Goal: Check status: Check status

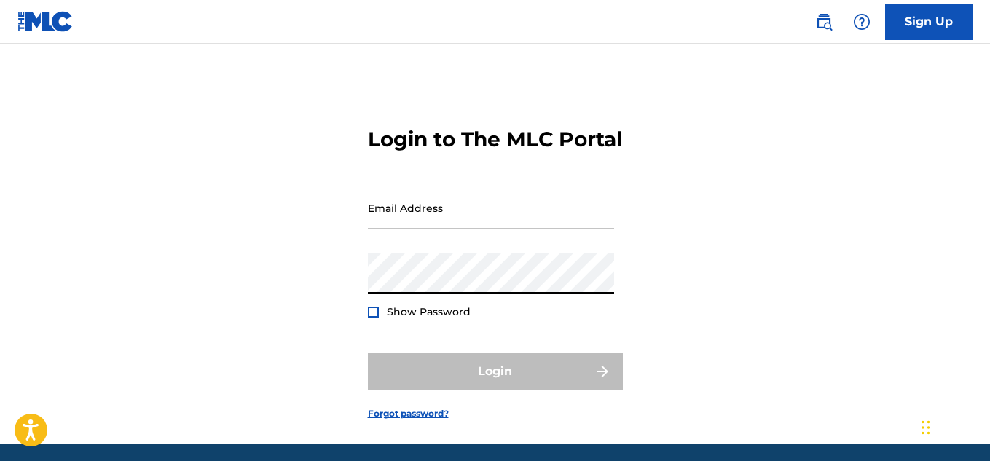
type input "[EMAIL_ADDRESS][DOMAIN_NAME]"
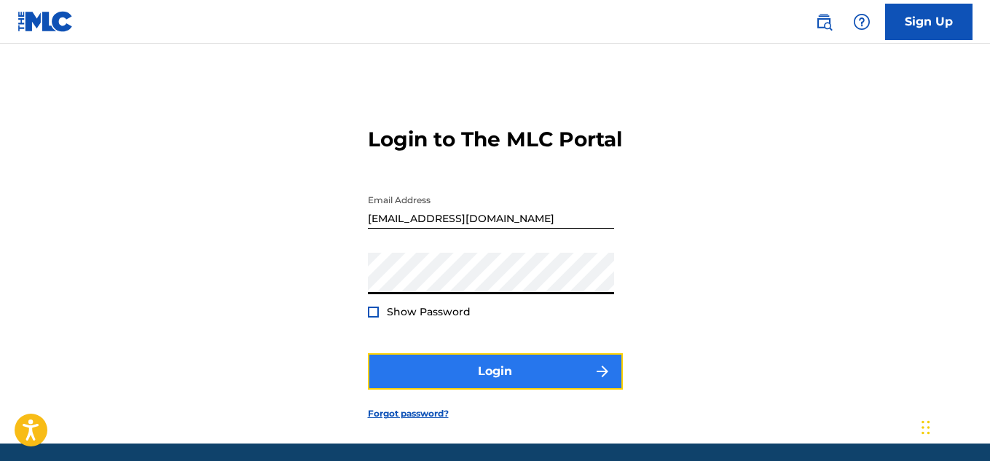
click at [513, 388] on button "Login" at bounding box center [495, 371] width 255 height 36
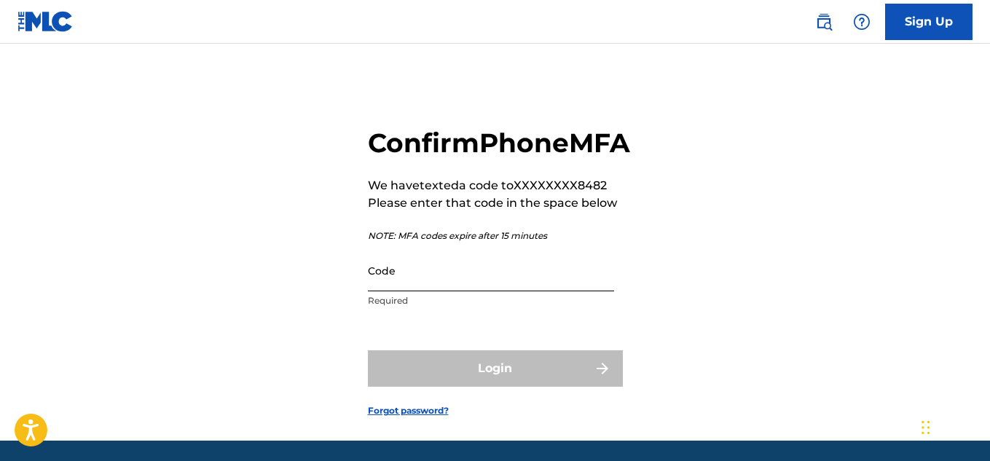
click at [445, 291] on input "Code" at bounding box center [491, 271] width 246 height 42
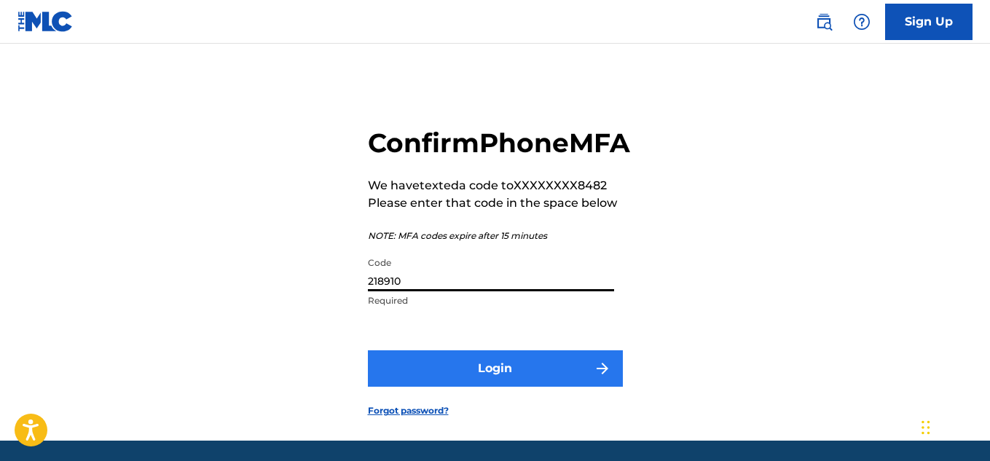
type input "218910"
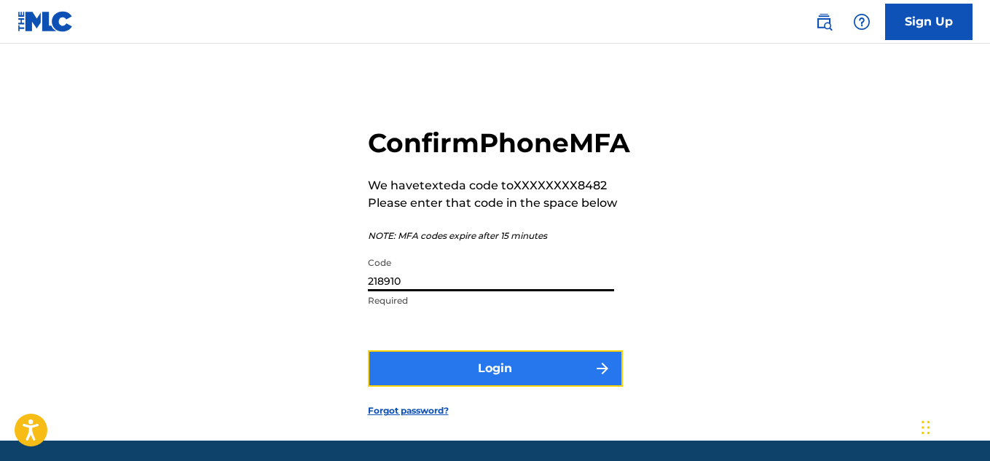
click at [433, 387] on button "Login" at bounding box center [495, 368] width 255 height 36
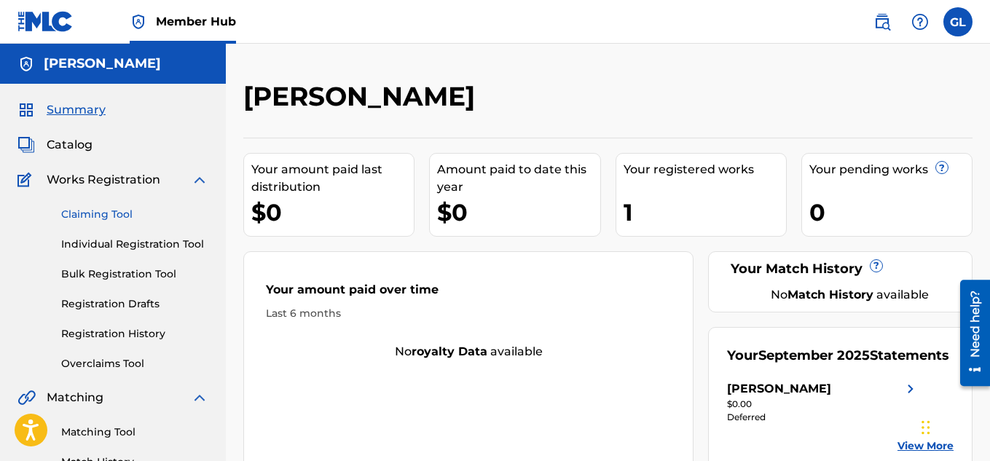
click at [117, 213] on link "Claiming Tool" at bounding box center [134, 214] width 147 height 15
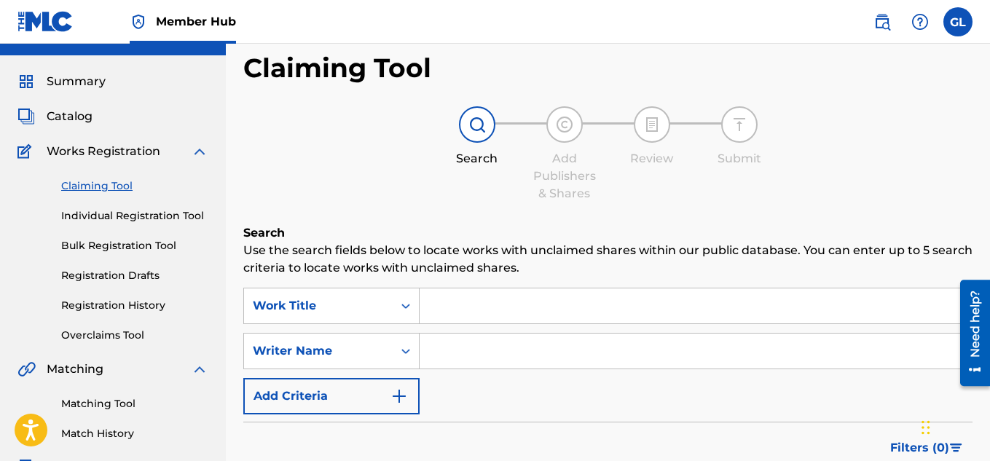
scroll to position [32, 0]
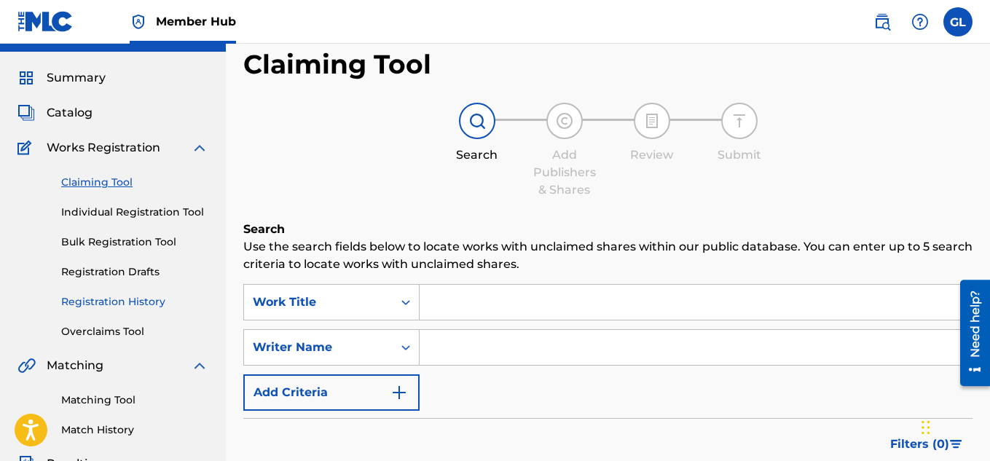
click at [118, 298] on link "Registration History" at bounding box center [134, 301] width 147 height 15
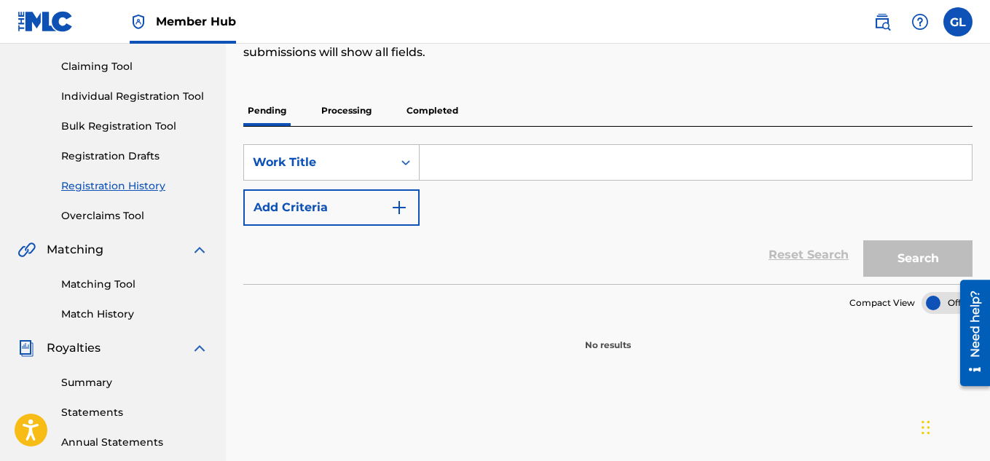
scroll to position [171, 0]
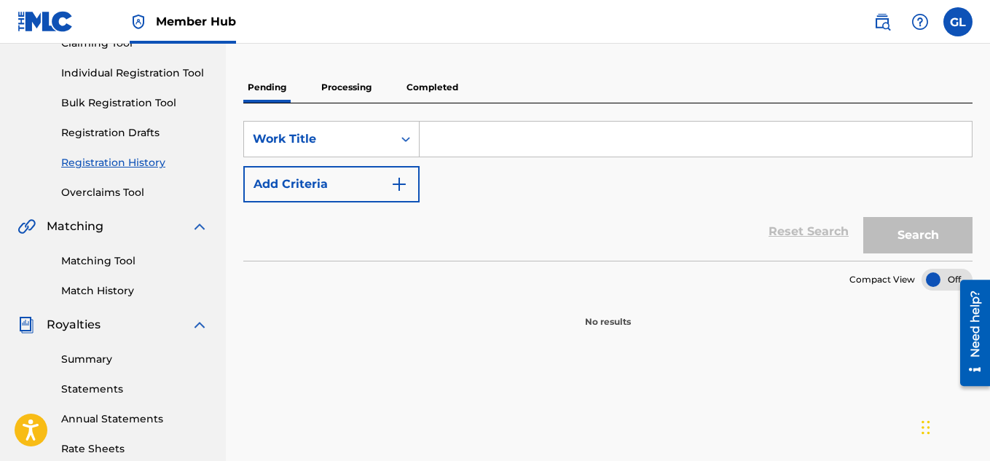
click at [343, 85] on p "Processing" at bounding box center [346, 87] width 59 height 31
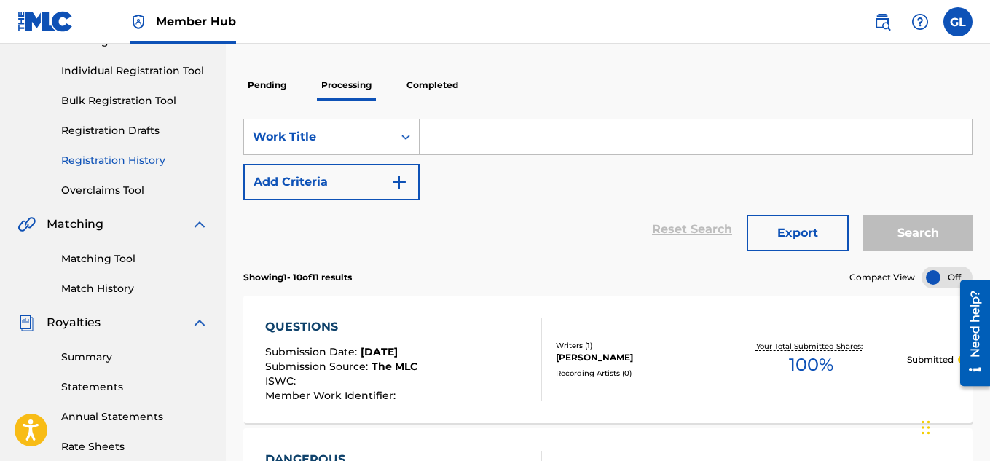
scroll to position [3, 0]
